Goal: Use online tool/utility: Utilize a website feature to perform a specific function

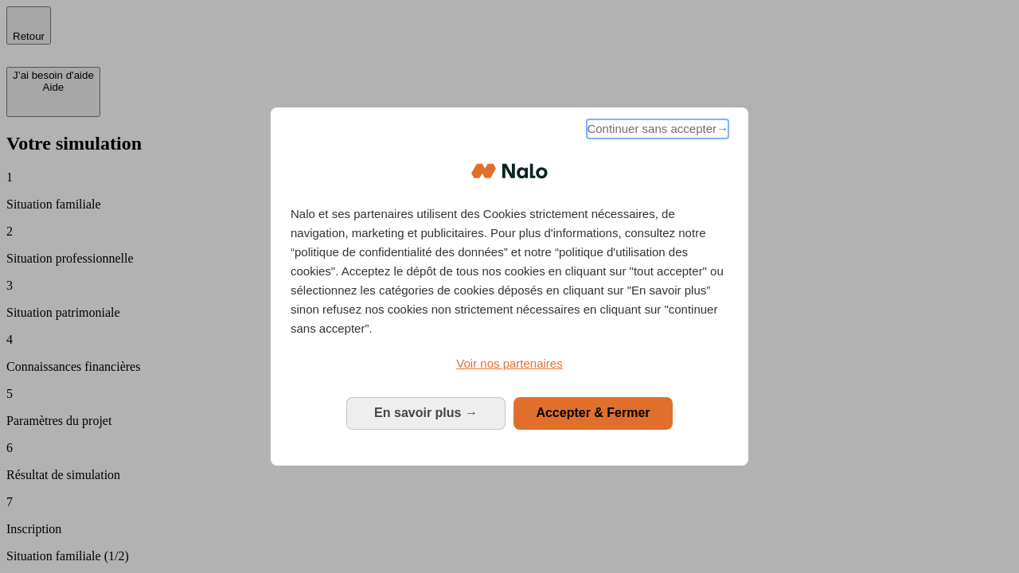
click at [656, 131] on span "Continuer sans accepter →" at bounding box center [658, 128] width 142 height 19
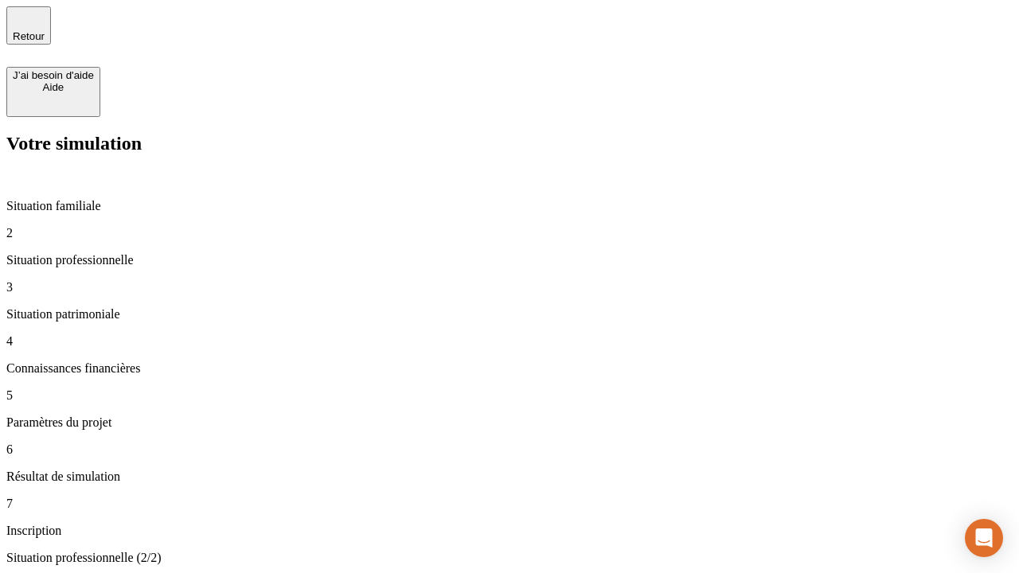
type input "30 000"
type input "40 000"
